Goal: Transaction & Acquisition: Purchase product/service

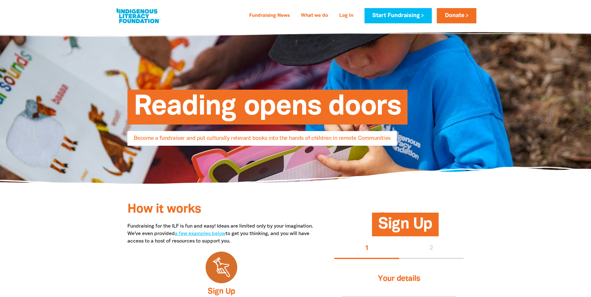
select select "AU"
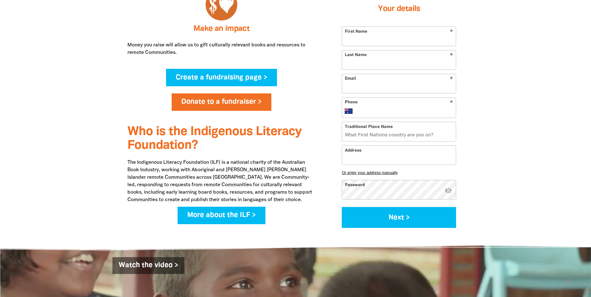
scroll to position [337, 0]
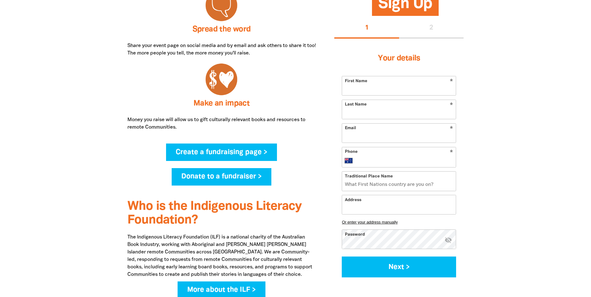
click at [246, 181] on link "Donate to a fundraiser >" at bounding box center [222, 176] width 100 height 17
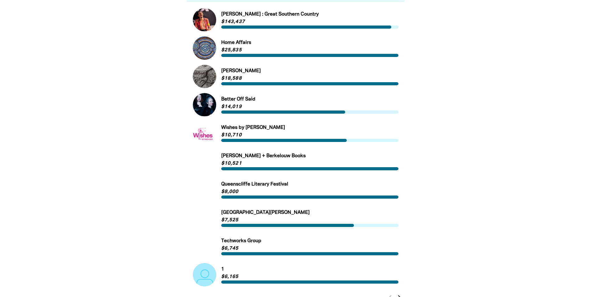
scroll to position [287, 0]
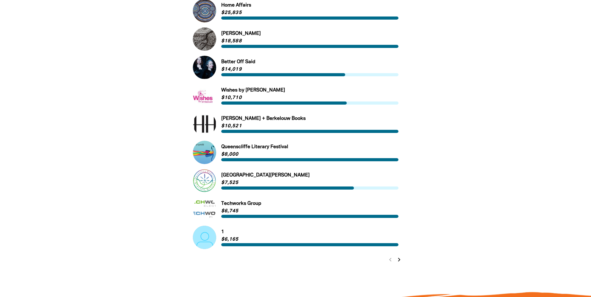
scroll to position [337, 0]
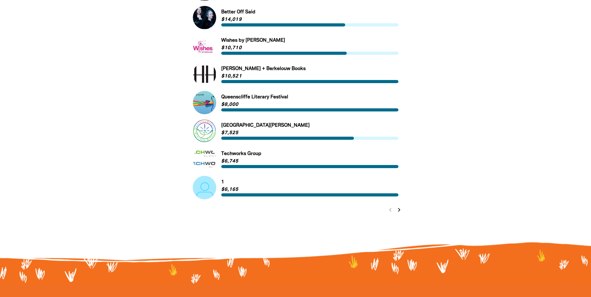
select select "AU"
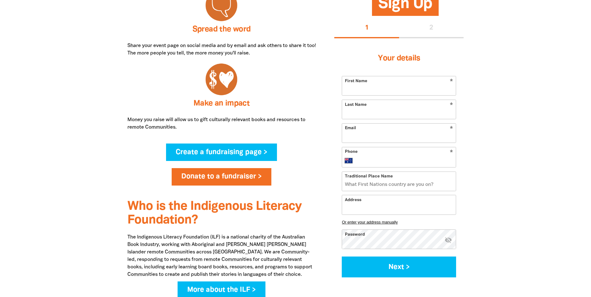
click at [155, 238] on p "The Indigenous Literacy Foundation (ILF) is a national charity of the Australia…" at bounding box center [221, 256] width 189 height 45
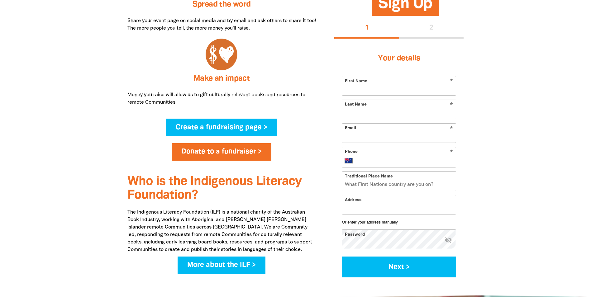
scroll to position [312, 0]
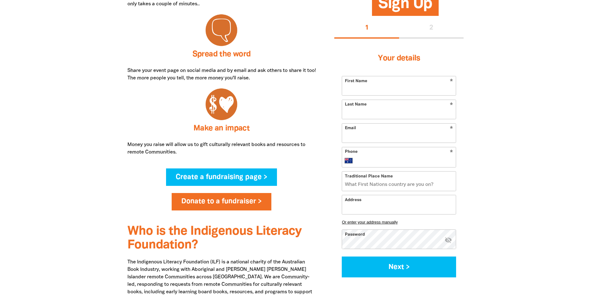
click at [153, 283] on p "The Indigenous Literacy Foundation (ILF) is a national charity of the Australia…" at bounding box center [221, 281] width 189 height 45
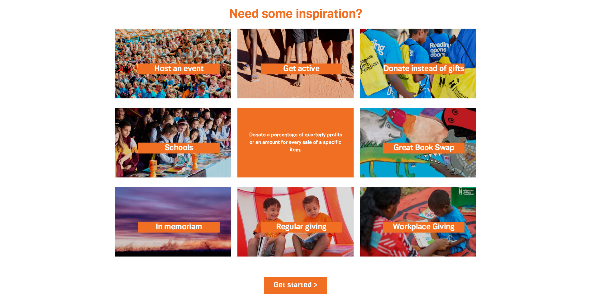
scroll to position [873, 0]
